Goal: Find specific page/section: Find specific page/section

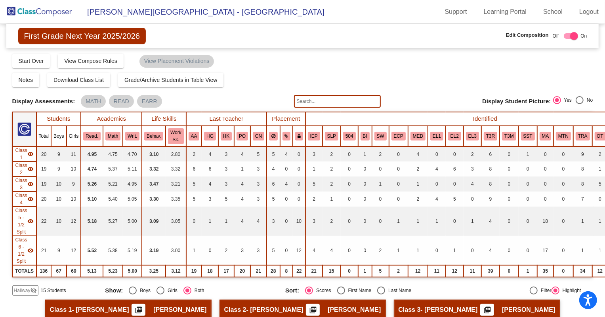
click at [30, 11] on img at bounding box center [39, 11] width 79 height 23
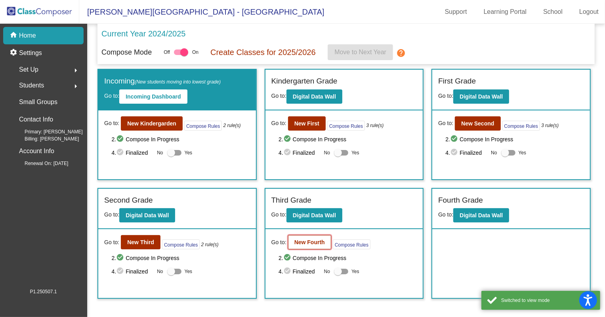
click at [300, 243] on b "New Fourth" at bounding box center [309, 242] width 30 height 6
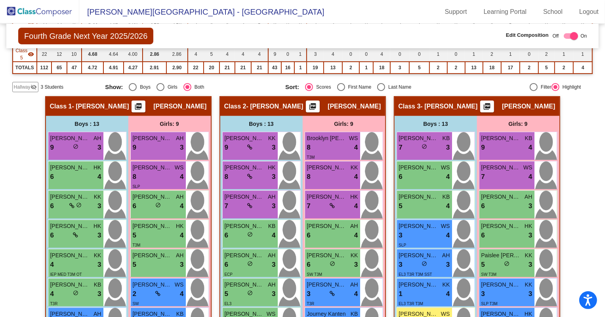
scroll to position [40, 0]
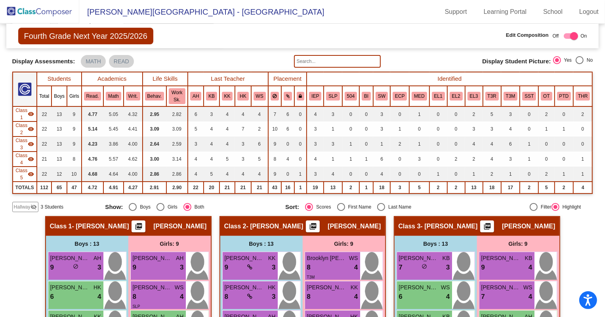
click at [19, 8] on img at bounding box center [39, 11] width 79 height 23
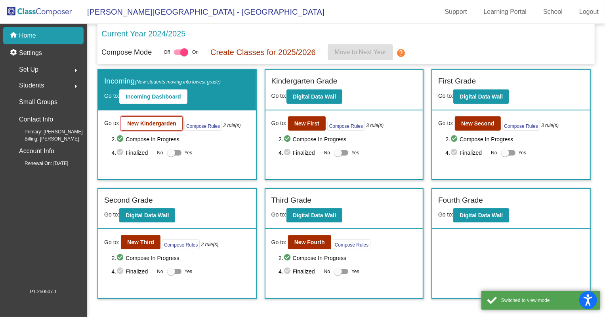
click at [152, 124] on b "New Kindergarden" at bounding box center [151, 123] width 49 height 6
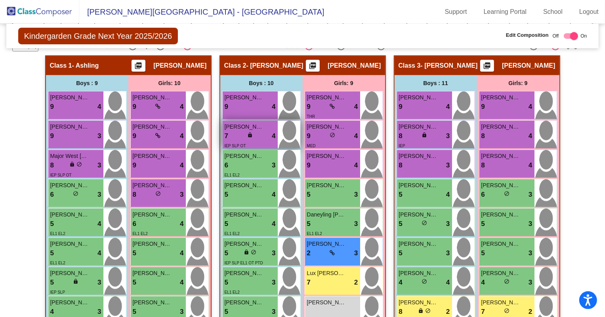
scroll to position [180, 0]
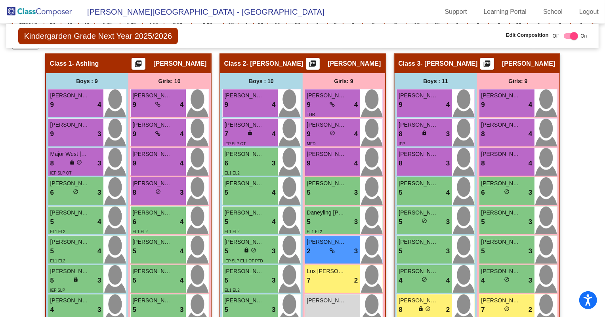
click at [22, 12] on img at bounding box center [39, 11] width 79 height 23
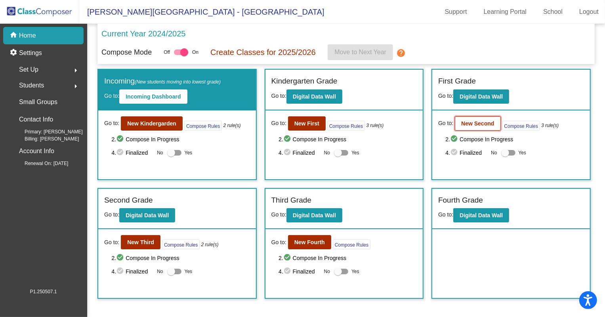
click at [487, 122] on b "New Second" at bounding box center [477, 123] width 33 height 6
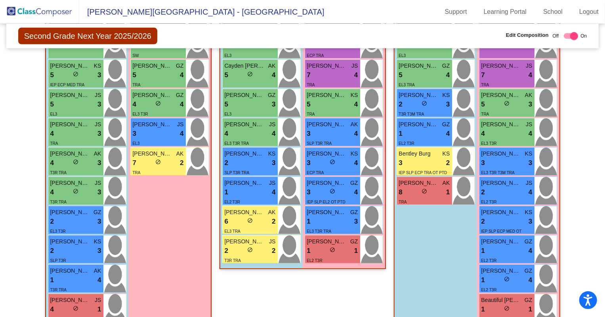
scroll to position [324, 0]
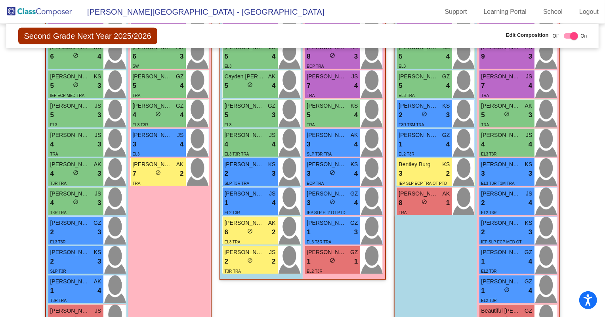
click at [34, 15] on img at bounding box center [39, 11] width 79 height 23
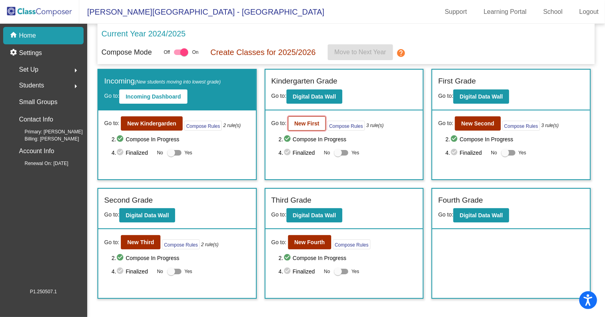
click at [291, 124] on button "New First" at bounding box center [307, 123] width 38 height 14
click at [134, 243] on b "New Third" at bounding box center [140, 242] width 27 height 6
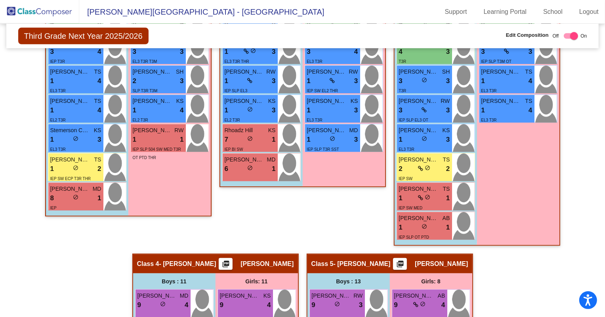
scroll to position [360, 0]
